Goal: Task Accomplishment & Management: Complete application form

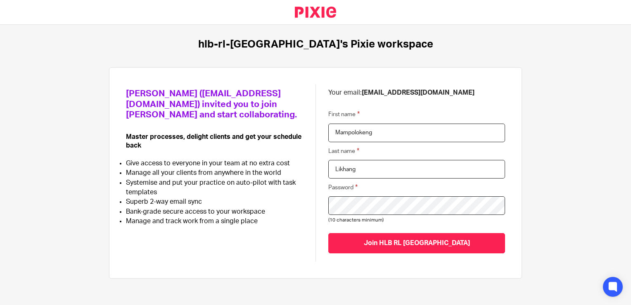
scroll to position [18, 0]
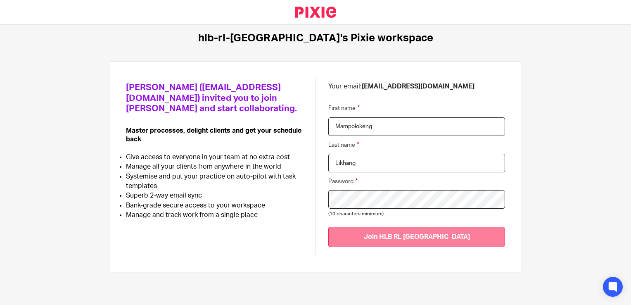
click at [410, 241] on input "Join HLB RL Lesotho" at bounding box center [416, 237] width 177 height 20
click at [424, 237] on input "Join HLB RL Lesotho" at bounding box center [416, 237] width 177 height 20
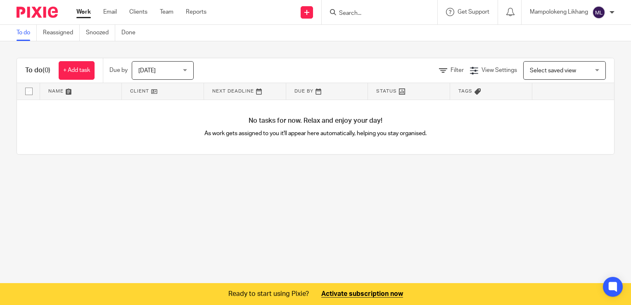
click at [584, 71] on div "Select saved view Select saved view" at bounding box center [564, 70] width 83 height 19
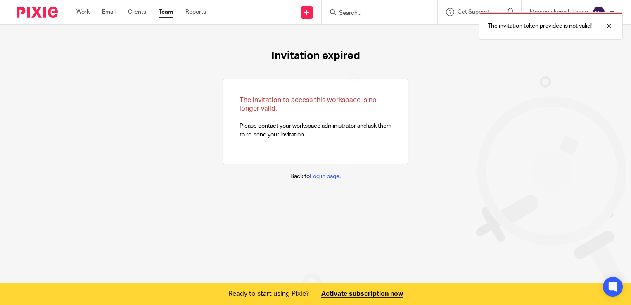
click at [317, 176] on link "Log in page" at bounding box center [325, 176] width 30 height 6
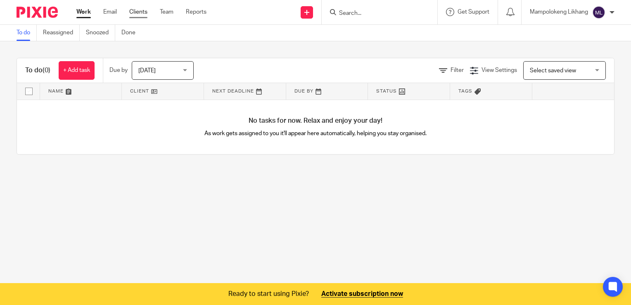
click at [147, 11] on link "Clients" at bounding box center [138, 12] width 18 height 8
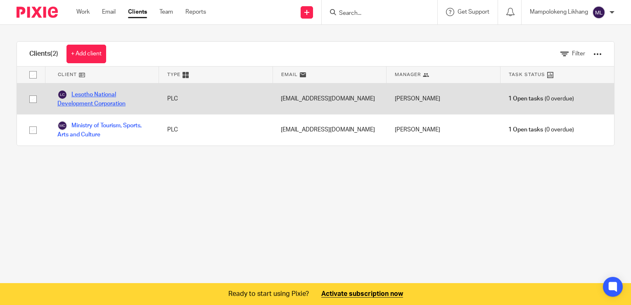
click at [81, 99] on link "Lesotho National Development Corporation" at bounding box center [103, 99] width 93 height 18
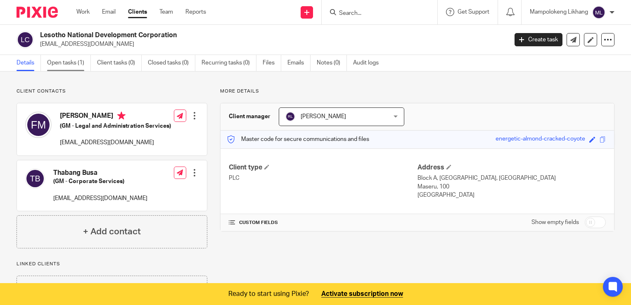
click at [66, 64] on link "Open tasks (1)" at bounding box center [69, 63] width 44 height 16
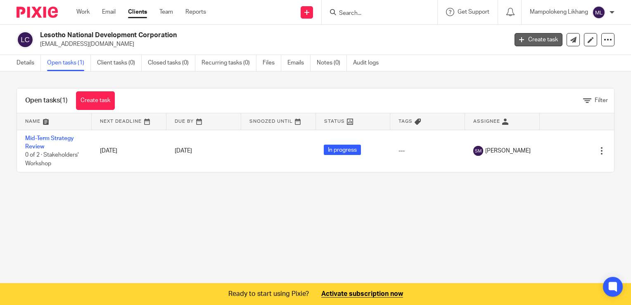
click at [521, 41] on link "Create task" at bounding box center [538, 39] width 48 height 13
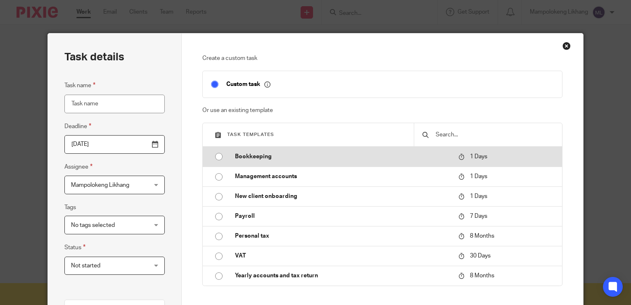
scroll to position [41, 0]
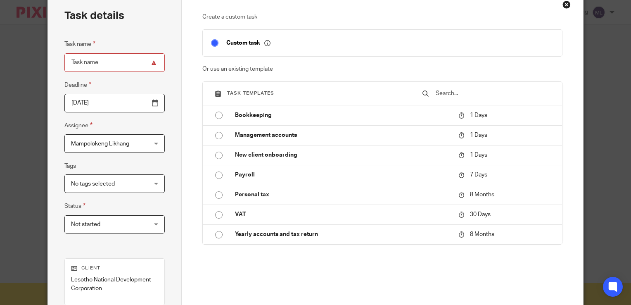
click at [211, 42] on input "checkbox" at bounding box center [215, 43] width 16 height 16
click at [264, 43] on icon at bounding box center [267, 43] width 6 height 6
click at [214, 42] on input "checkbox" at bounding box center [215, 43] width 16 height 16
checkbox input "true"
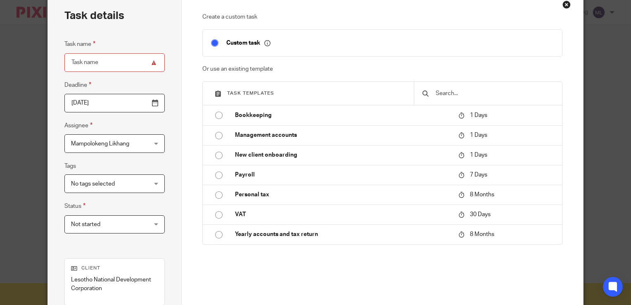
click at [264, 43] on icon at bounding box center [267, 43] width 6 height 6
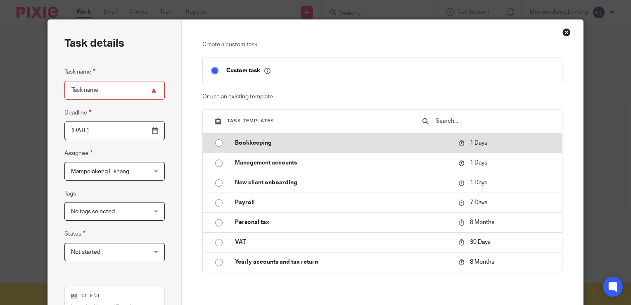
scroll to position [0, 0]
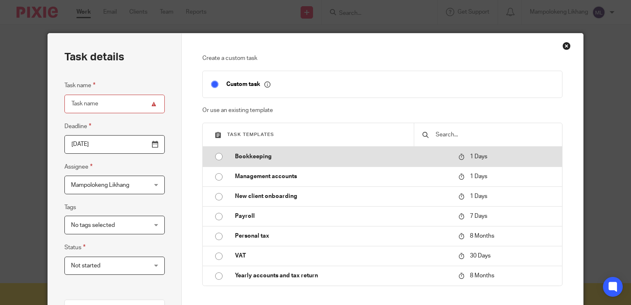
click at [469, 160] on p "1 Days" at bounding box center [490, 156] width 64 height 9
type input "2025-08-23"
type input "Bookkeeping"
checkbox input "false"
radio input "true"
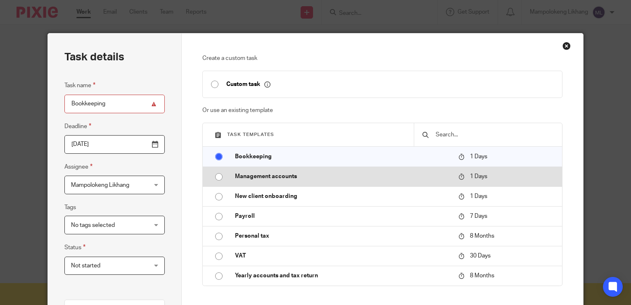
click at [212, 176] on input "radio" at bounding box center [219, 177] width 16 height 16
type input "Management accounts"
radio input "false"
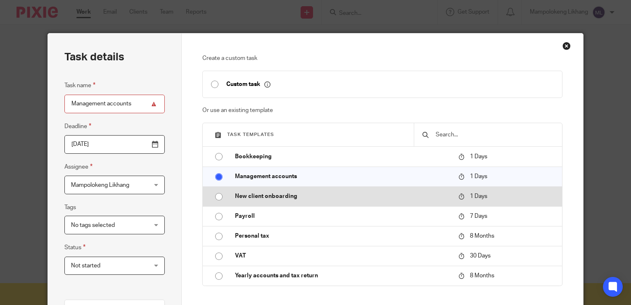
click at [213, 197] on input "radio" at bounding box center [219, 197] width 16 height 16
type input "New client onboarding"
radio input "false"
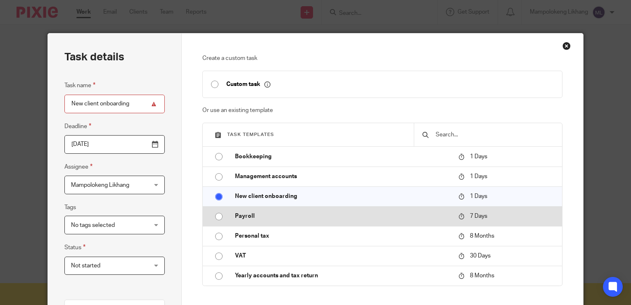
click at [215, 217] on input "radio" at bounding box center [219, 216] width 16 height 16
type input "2025-08-29"
type input "Payroll"
radio input "false"
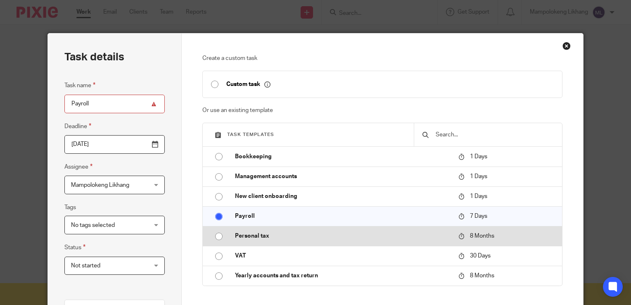
click at [214, 237] on input "radio" at bounding box center [219, 236] width 16 height 16
type input "2026-04-22"
type input "Personal tax"
radio input "false"
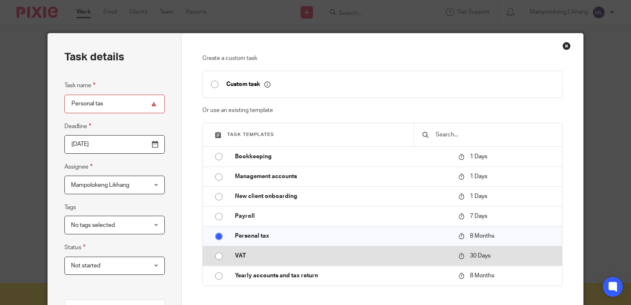
click at [215, 256] on input "radio" at bounding box center [219, 256] width 16 height 16
type input "2025-09-21"
type input "VAT"
radio input "false"
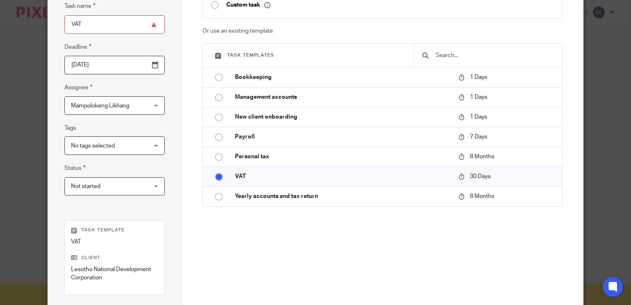
scroll to position [83, 0]
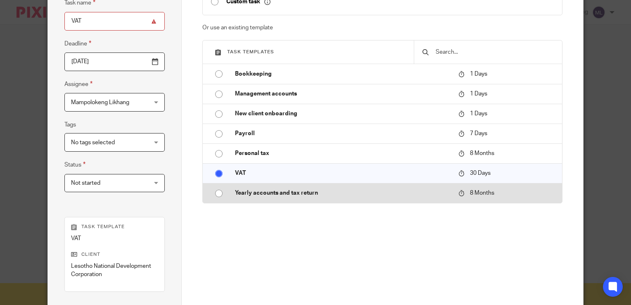
click at [211, 196] on input "radio" at bounding box center [219, 193] width 16 height 16
type input "2026-04-22"
type input "Yearly accounts and tax return"
radio input "false"
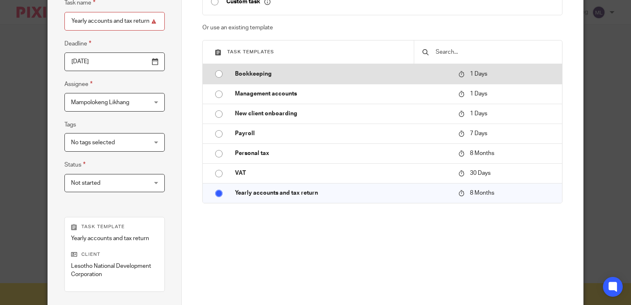
scroll to position [41, 0]
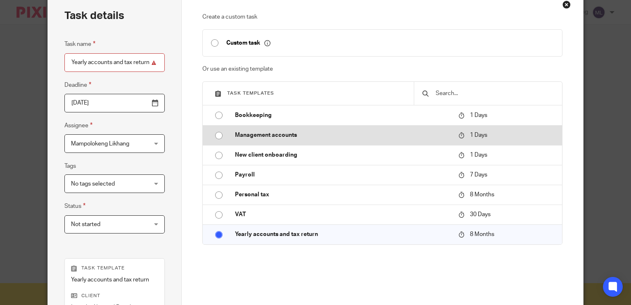
click at [215, 135] on input "radio" at bounding box center [219, 136] width 16 height 16
type input "2025-08-23"
type input "Management accounts"
radio input "false"
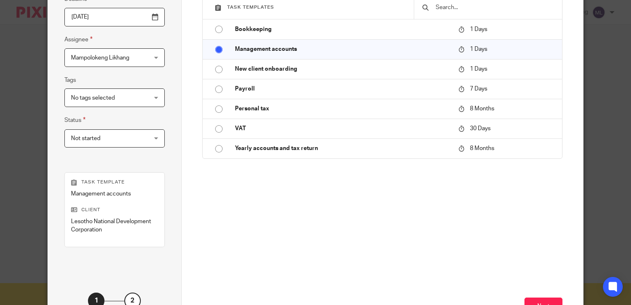
scroll to position [191, 0]
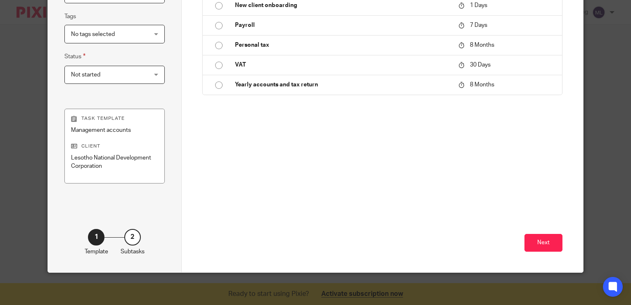
click at [97, 161] on p "Lesotho National Development Corporation" at bounding box center [114, 162] width 87 height 17
click at [86, 157] on p "Lesotho National Development Corporation" at bounding box center [114, 162] width 87 height 17
drag, startPoint x: 86, startPoint y: 157, endPoint x: 159, endPoint y: 146, distance: 73.1
click at [159, 146] on div "Task template Management accounts Client Lesotho National Development Corporati…" at bounding box center [114, 146] width 100 height 74
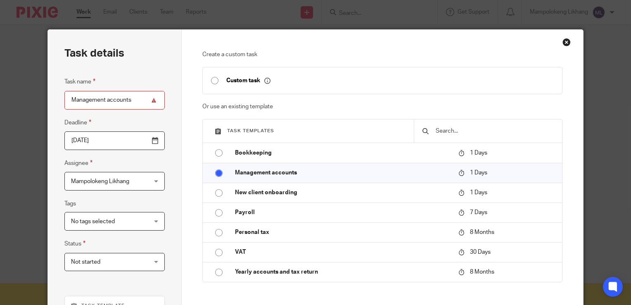
scroll to position [0, 0]
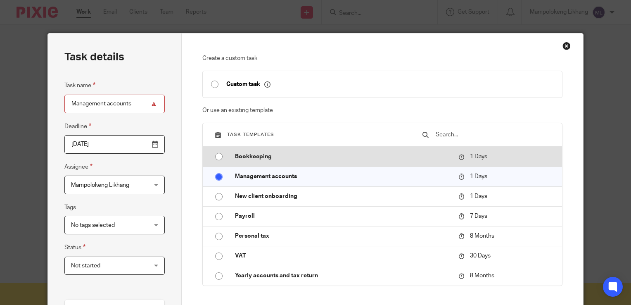
click at [213, 155] on input "radio" at bounding box center [219, 157] width 16 height 16
type input "Bookkeeping"
radio input "false"
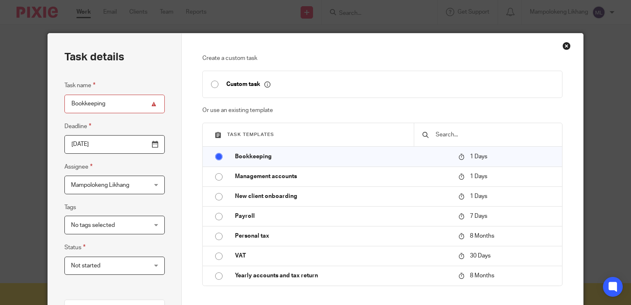
click at [454, 132] on input "text" at bounding box center [494, 134] width 119 height 9
click at [215, 135] on icon at bounding box center [218, 135] width 6 height 6
click at [300, 134] on h3 "Task templates" at bounding box center [310, 134] width 190 height 7
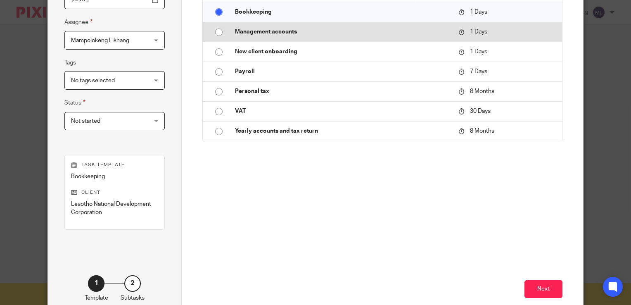
scroll to position [191, 0]
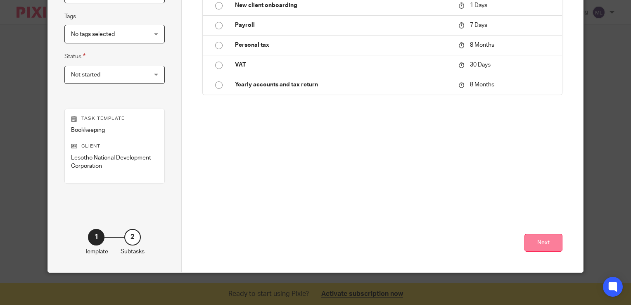
click at [537, 235] on button "Next" at bounding box center [543, 243] width 38 height 18
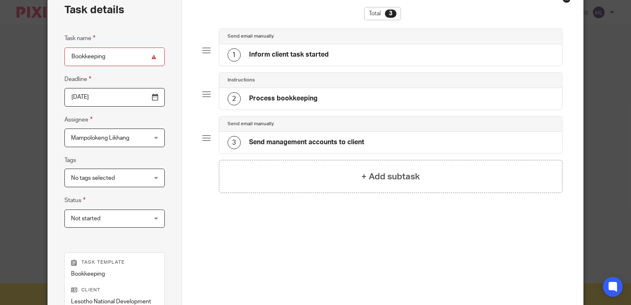
scroll to position [0, 0]
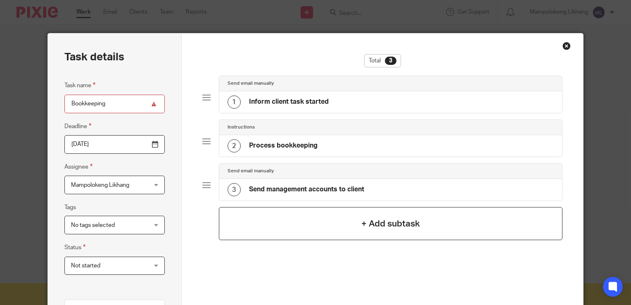
click at [374, 222] on h4 "+ Add subtask" at bounding box center [390, 223] width 59 height 13
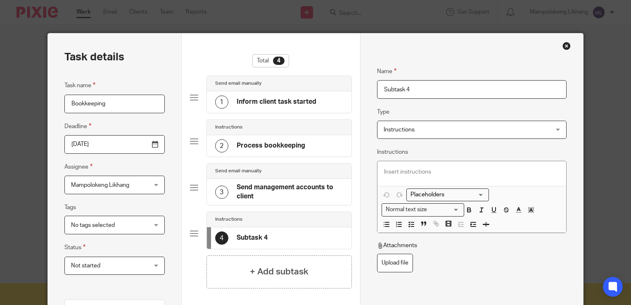
click at [564, 43] on div "Close this dialog window" at bounding box center [566, 46] width 8 height 8
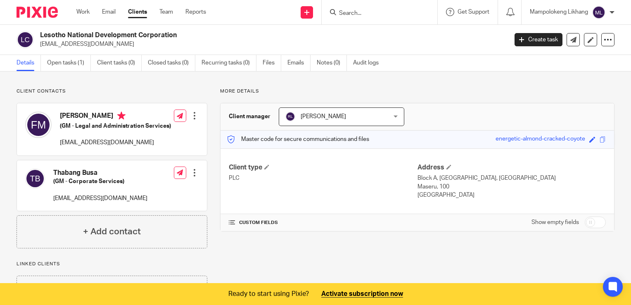
click at [229, 224] on span at bounding box center [232, 222] width 6 height 6
click at [230, 220] on span at bounding box center [232, 222] width 6 height 6
click at [604, 39] on icon at bounding box center [608, 40] width 8 height 8
click at [609, 13] on div at bounding box center [611, 12] width 5 height 5
click at [494, 64] on div "Details Open tasks (1) Client tasks (0) Closed tasks (0) Recurring tasks (0) Fi…" at bounding box center [315, 63] width 631 height 17
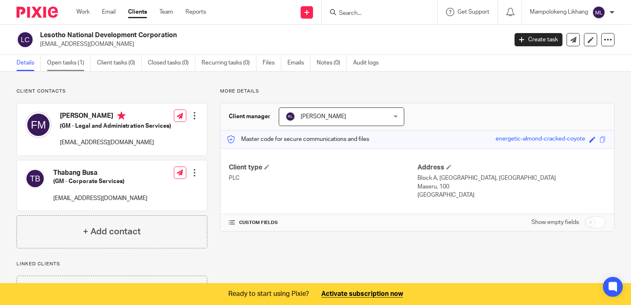
click at [63, 66] on link "Open tasks (1)" at bounding box center [69, 63] width 44 height 16
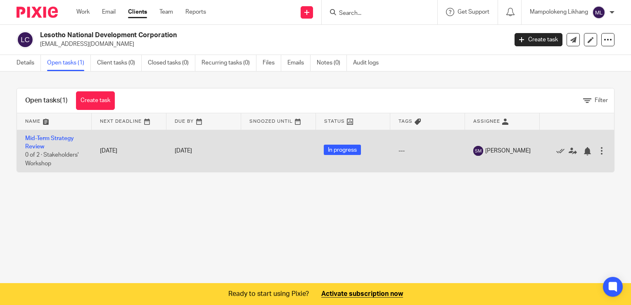
click at [597, 150] on div at bounding box center [601, 151] width 8 height 8
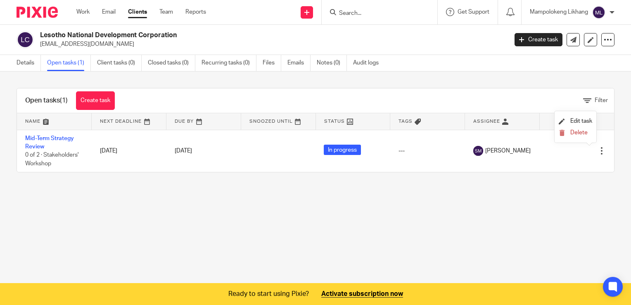
click at [434, 217] on main "Lesotho National Development Corporation motoa@lndc.org.ls Create task Export d…" at bounding box center [315, 152] width 631 height 305
click at [170, 11] on link "Team" at bounding box center [166, 12] width 14 height 8
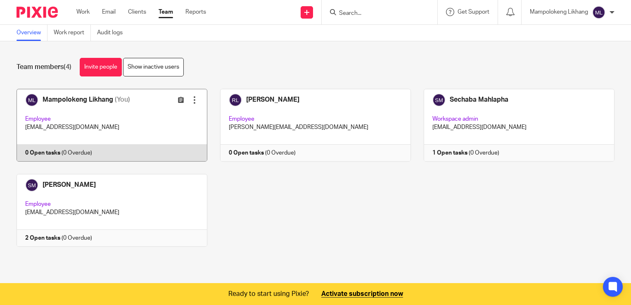
click at [52, 152] on link at bounding box center [106, 125] width 204 height 73
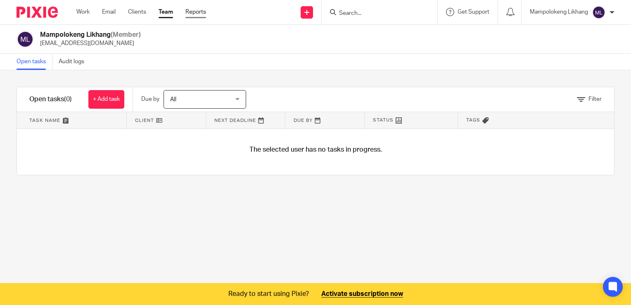
click at [191, 14] on link "Reports" at bounding box center [195, 12] width 21 height 8
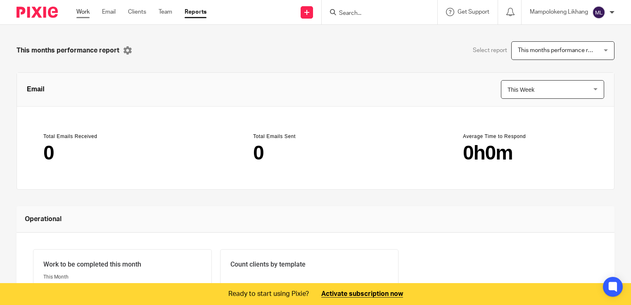
click at [88, 13] on link "Work" at bounding box center [82, 12] width 13 height 8
